Goal: Check status: Check status

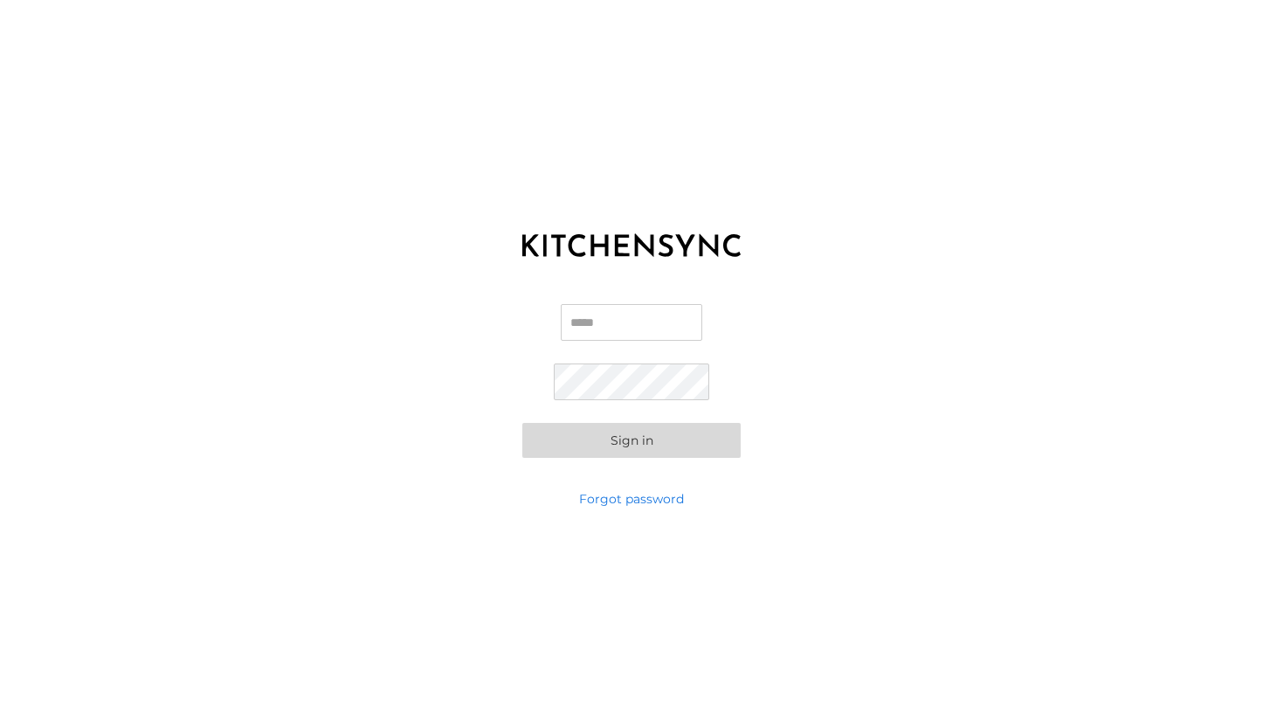
type input "**********"
click at [670, 440] on button "Sign in" at bounding box center [631, 440] width 218 height 35
